Goal: Check status: Check status

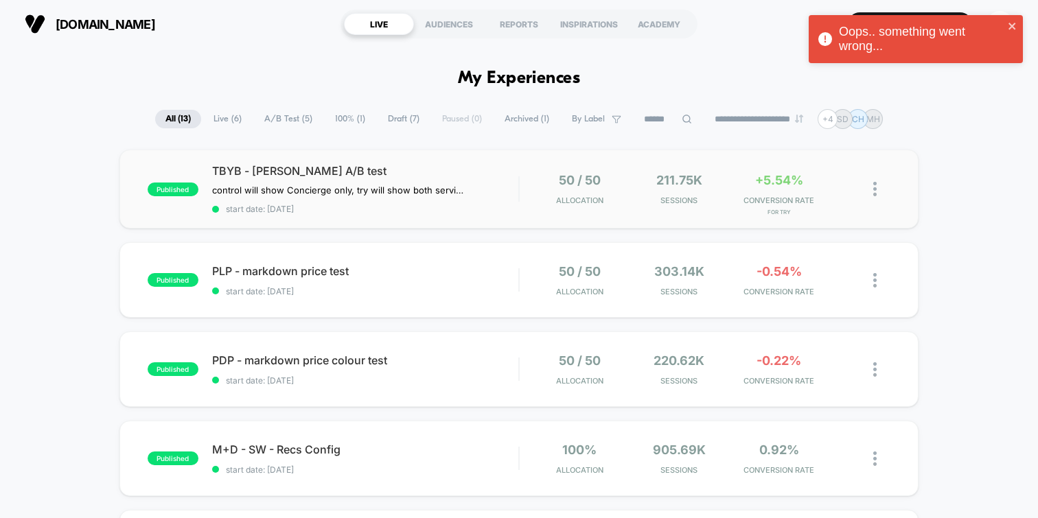
click at [145, 171] on div "published TBYB - [PERSON_NAME] A/B test control will show Concierge only, try w…" at bounding box center [518, 189] width 799 height 79
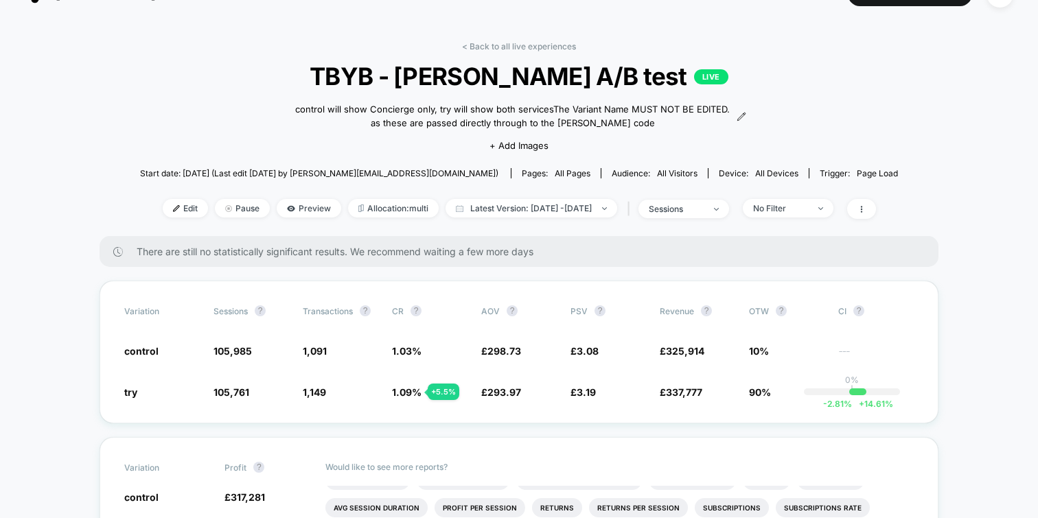
scroll to position [23, 0]
